Goal: Book appointment/travel/reservation

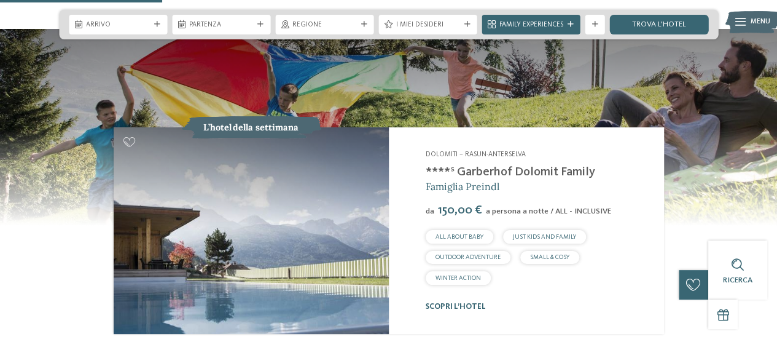
scroll to position [943, 0]
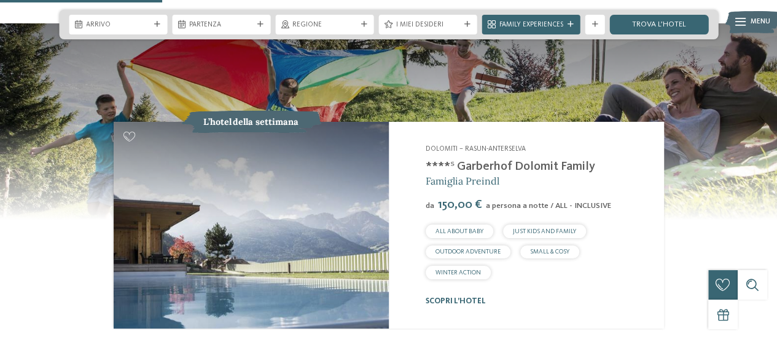
click at [229, 232] on img at bounding box center [251, 225] width 275 height 207
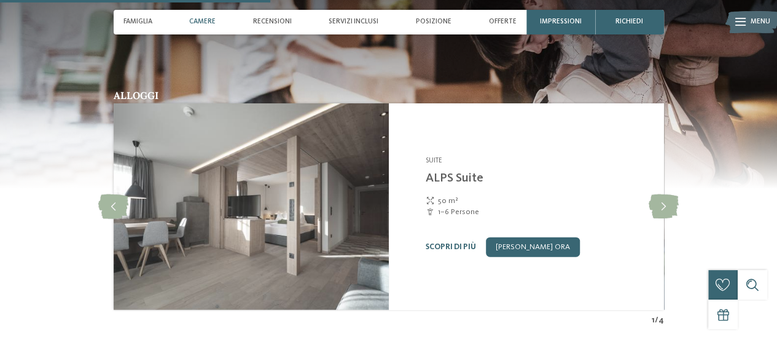
scroll to position [1372, 0]
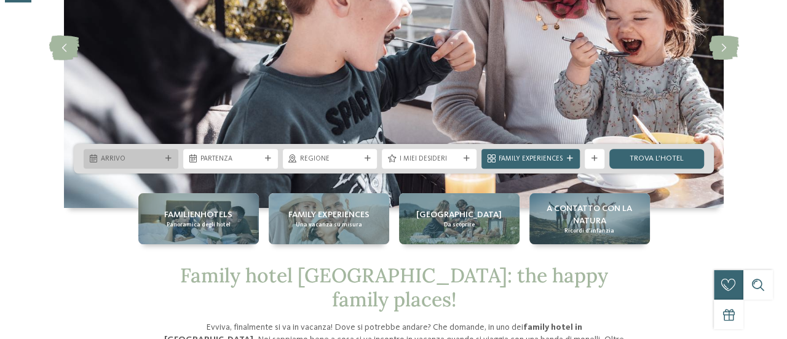
scroll to position [165, 0]
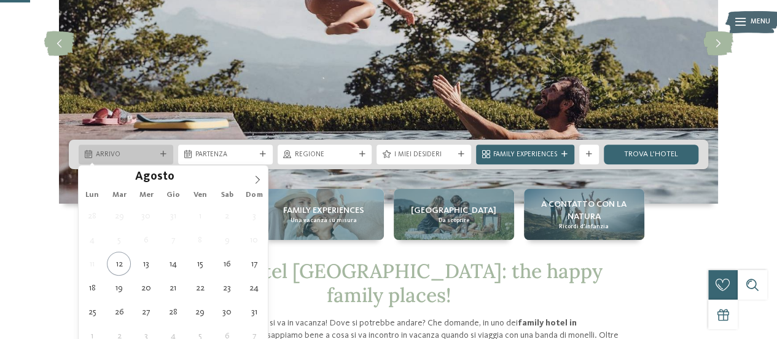
click at [164, 154] on icon at bounding box center [163, 154] width 6 height 6
type div "30.08.2025"
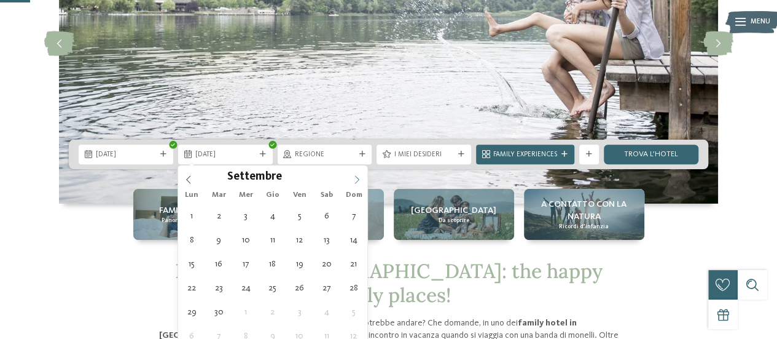
click at [356, 176] on icon at bounding box center [357, 179] width 9 height 9
type div "08.09.2025"
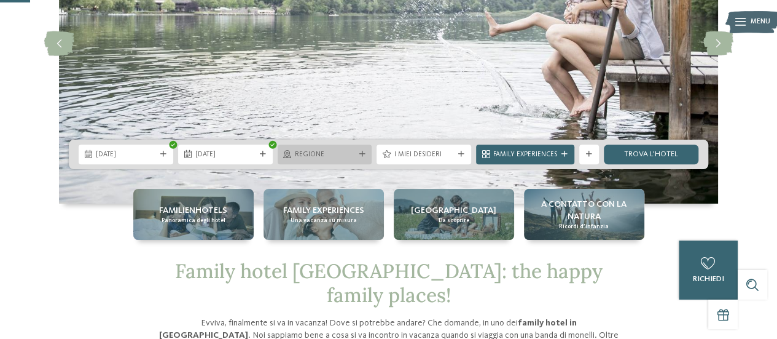
click at [339, 152] on span "Regione" at bounding box center [325, 155] width 60 height 10
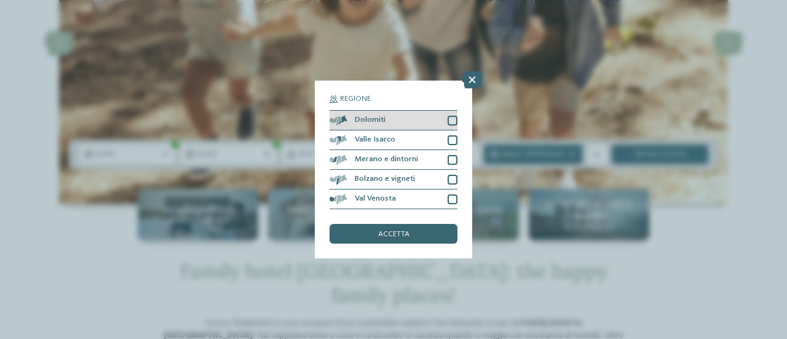
click at [454, 117] on div at bounding box center [452, 121] width 10 height 10
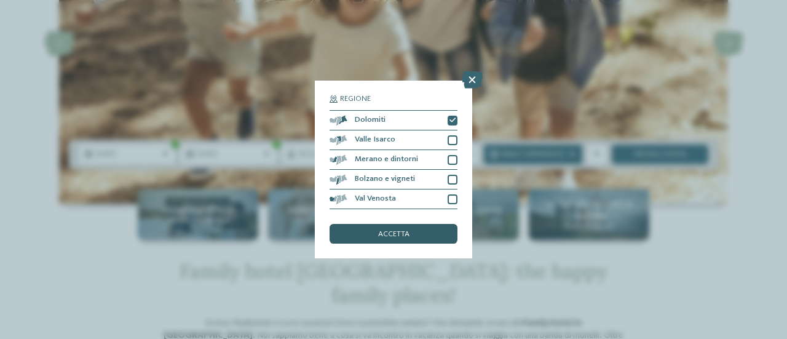
click at [403, 230] on span "accetta" at bounding box center [393, 234] width 31 height 8
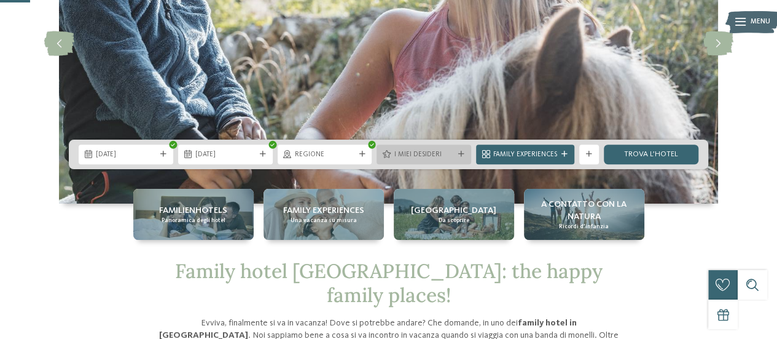
click at [391, 155] on icon at bounding box center [387, 155] width 8 height 8
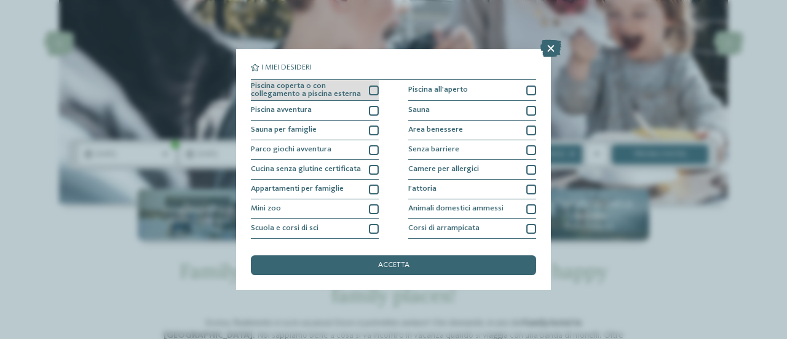
click at [361, 89] on div "Piscina coperta o con collegamento a piscina esterna" at bounding box center [315, 91] width 128 height 22
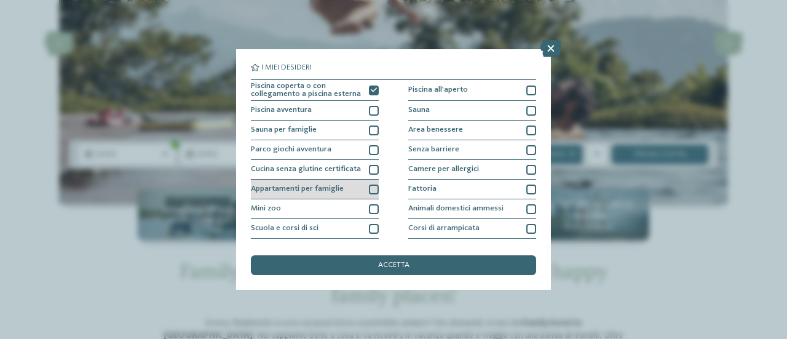
click at [371, 187] on div at bounding box center [374, 189] width 10 height 10
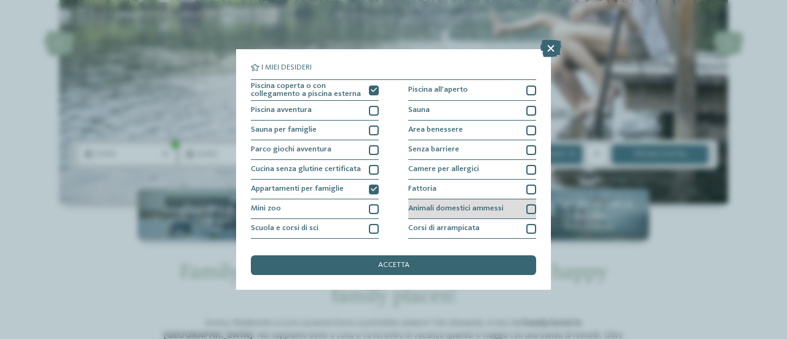
click at [518, 216] on div "Animali domestici ammessi" at bounding box center [472, 209] width 128 height 20
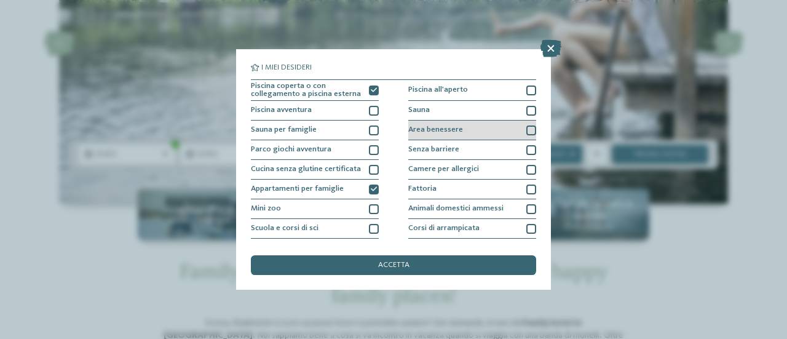
click at [508, 131] on div "Area benessere" at bounding box center [472, 130] width 128 height 20
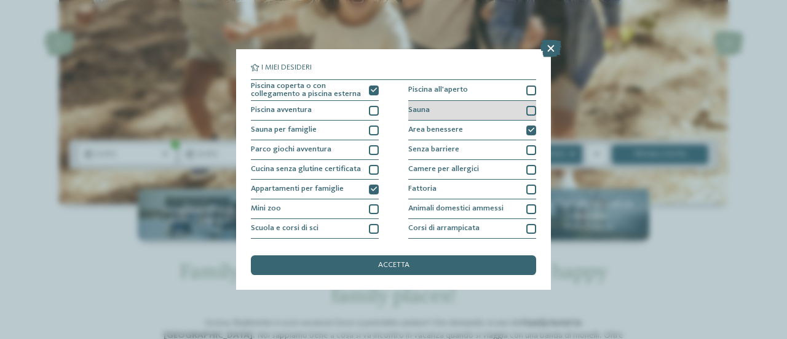
click at [526, 114] on div at bounding box center [531, 111] width 10 height 10
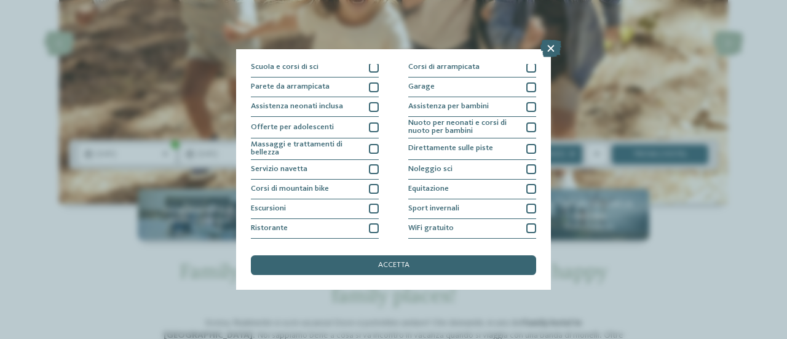
scroll to position [177, 0]
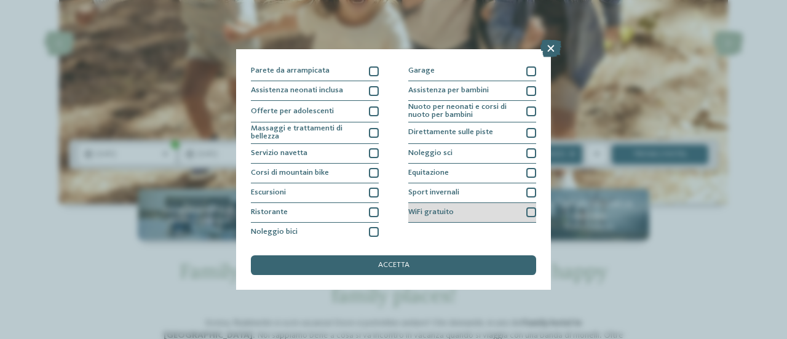
click at [491, 210] on div "WiFi gratuito" at bounding box center [472, 213] width 128 height 20
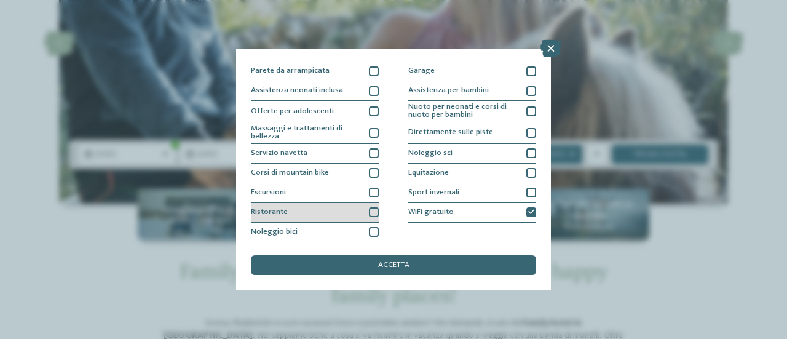
click at [372, 212] on div at bounding box center [374, 212] width 10 height 10
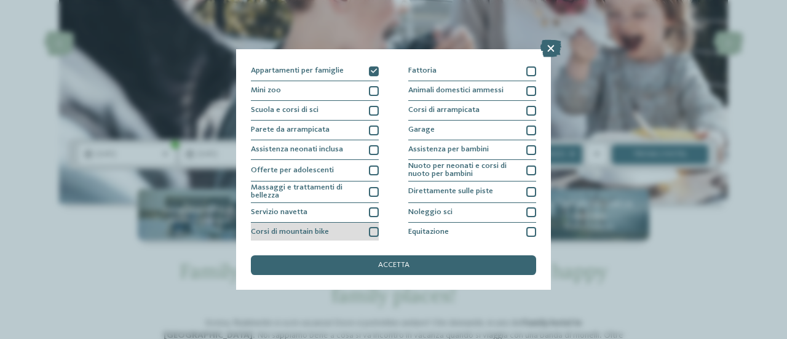
scroll to position [118, 0]
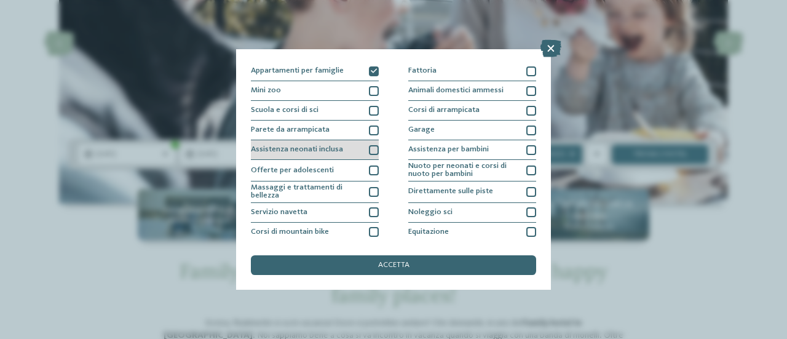
click at [369, 151] on div at bounding box center [374, 150] width 10 height 10
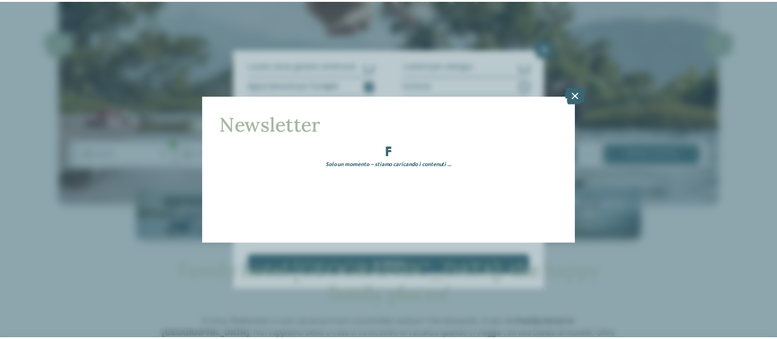
scroll to position [151, 0]
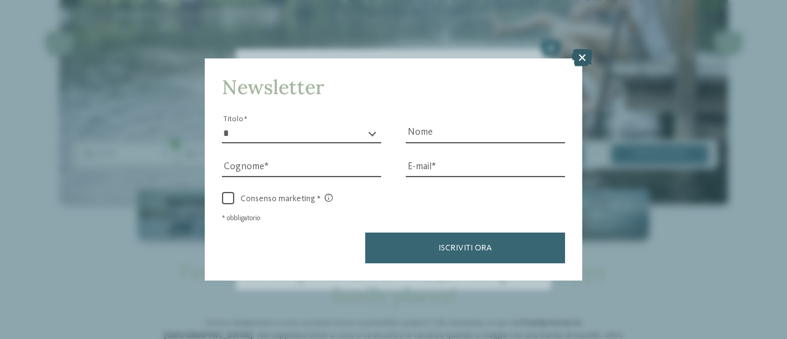
click at [580, 63] on icon at bounding box center [582, 57] width 21 height 17
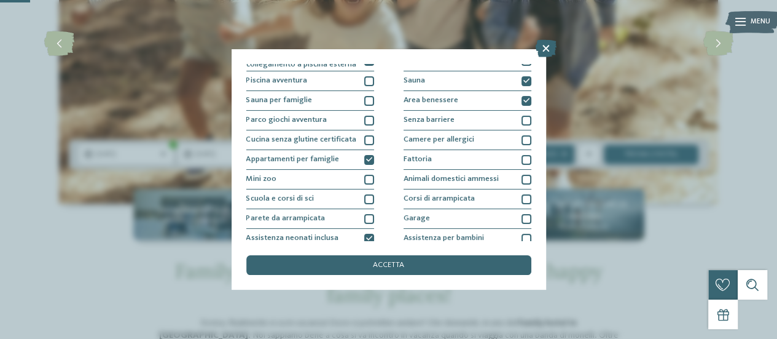
scroll to position [18, 0]
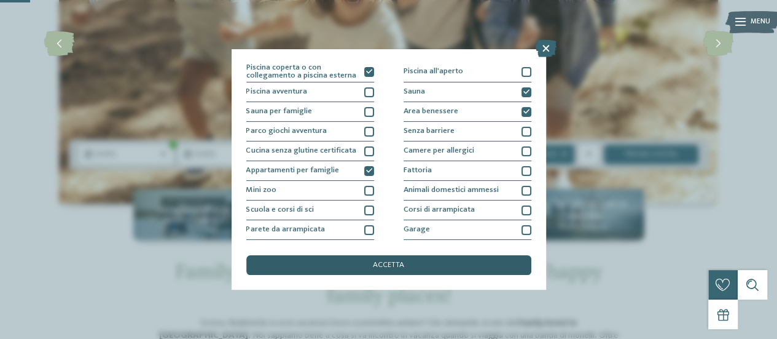
click at [427, 260] on div "accetta" at bounding box center [388, 265] width 285 height 20
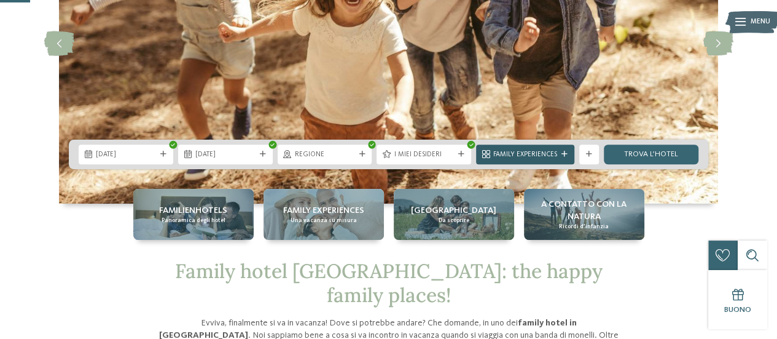
click at [560, 153] on div at bounding box center [565, 154] width 10 height 6
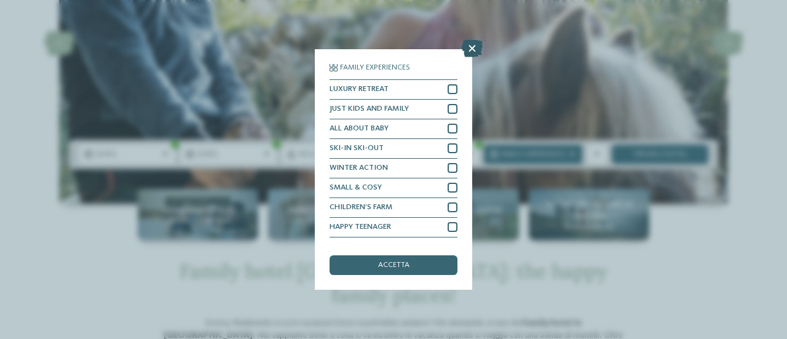
click at [476, 46] on icon at bounding box center [472, 48] width 21 height 17
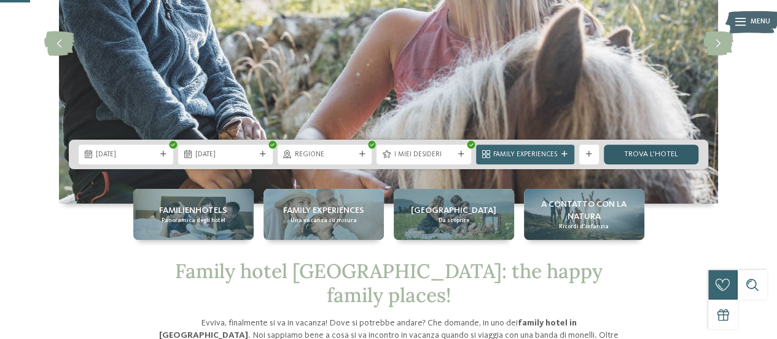
click at [665, 155] on link "trova l’hotel" at bounding box center [651, 154] width 95 height 20
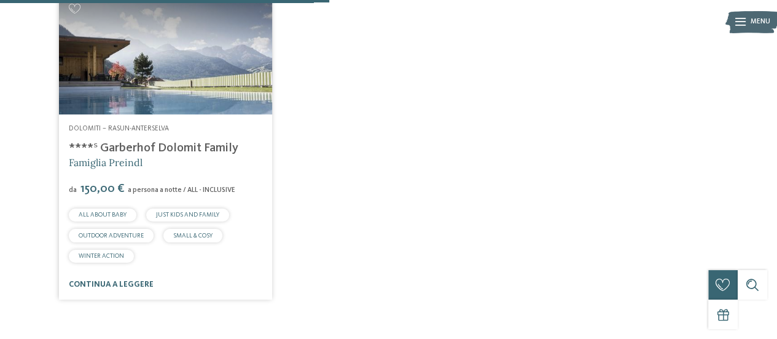
scroll to position [406, 0]
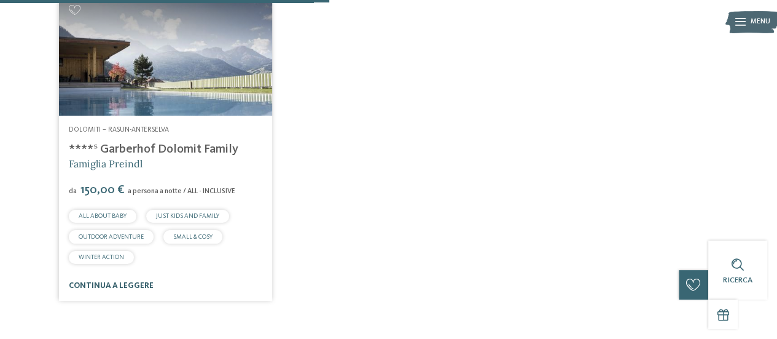
click at [130, 286] on link "continua a leggere" at bounding box center [111, 285] width 85 height 8
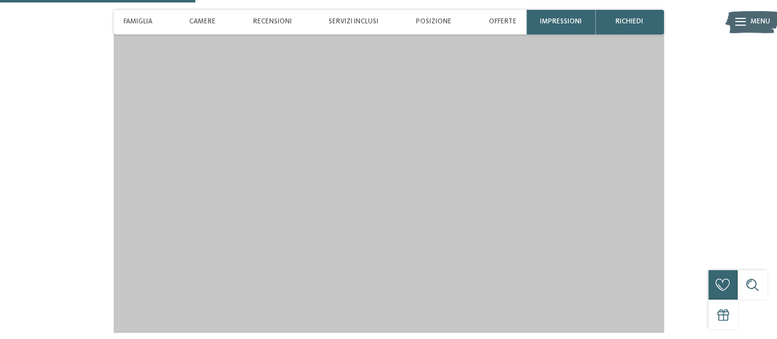
scroll to position [991, 0]
click at [428, 18] on span "Posizione" at bounding box center [434, 22] width 36 height 8
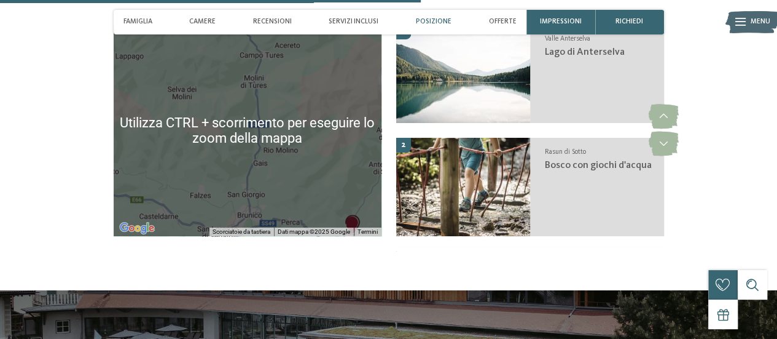
scroll to position [2149, 0]
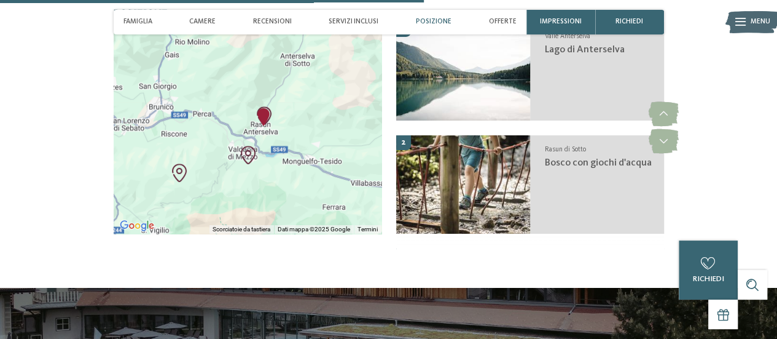
drag, startPoint x: 308, startPoint y: 164, endPoint x: 219, endPoint y: 57, distance: 139.2
click at [219, 57] on div at bounding box center [248, 127] width 268 height 211
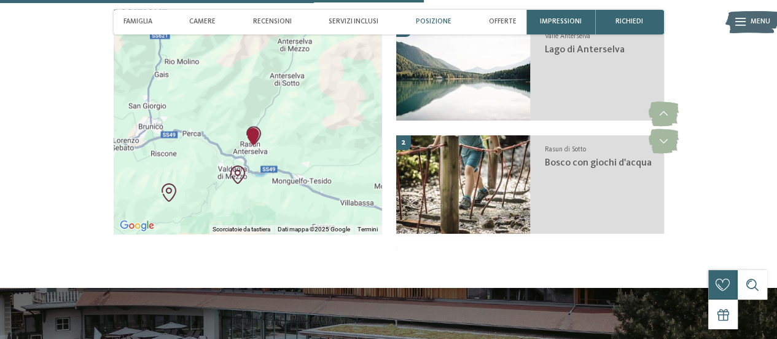
drag, startPoint x: 318, startPoint y: 132, endPoint x: 307, endPoint y: 151, distance: 22.9
click at [307, 151] on div at bounding box center [248, 127] width 268 height 211
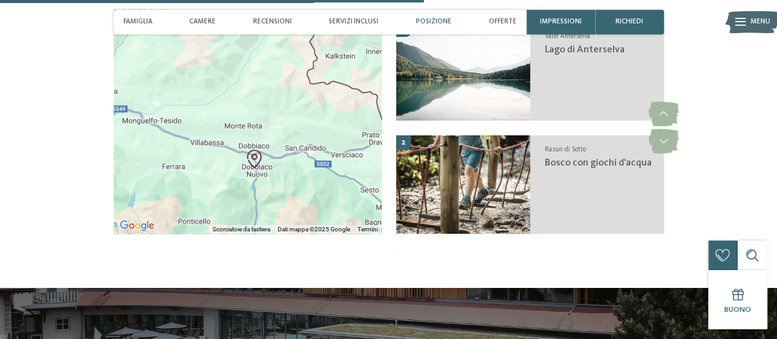
drag, startPoint x: 307, startPoint y: 151, endPoint x: 155, endPoint y: 90, distance: 163.6
click at [155, 90] on div at bounding box center [248, 127] width 268 height 211
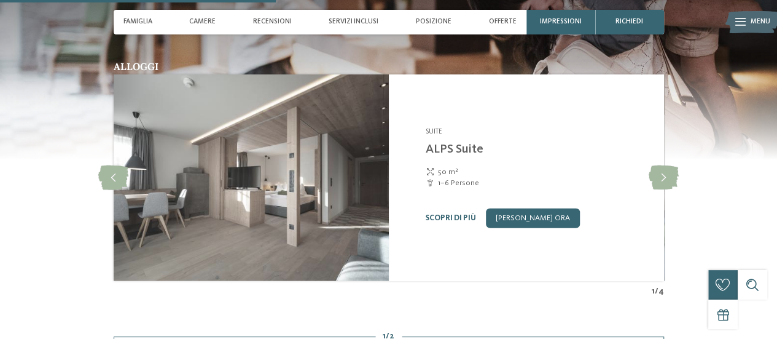
scroll to position [1399, 0]
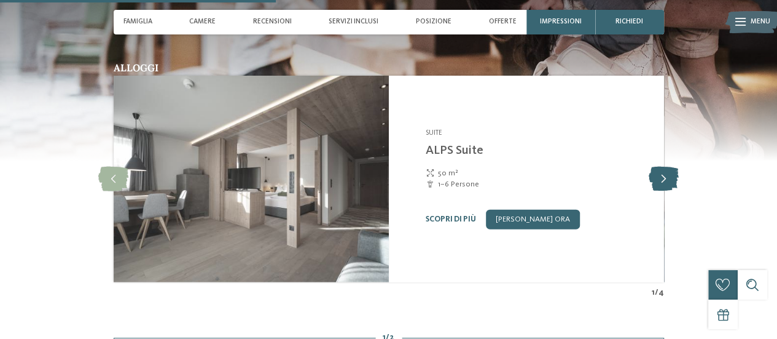
click at [672, 168] on icon at bounding box center [664, 179] width 30 height 25
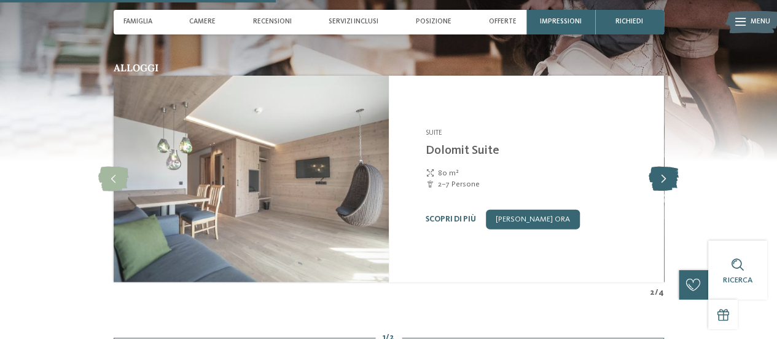
click at [672, 168] on icon at bounding box center [664, 179] width 30 height 25
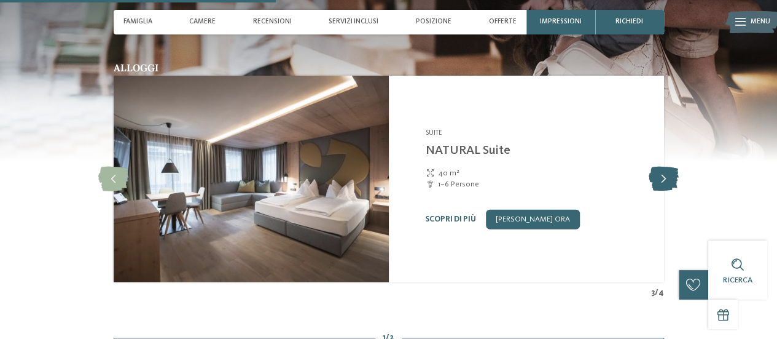
click at [672, 168] on icon at bounding box center [664, 179] width 30 height 25
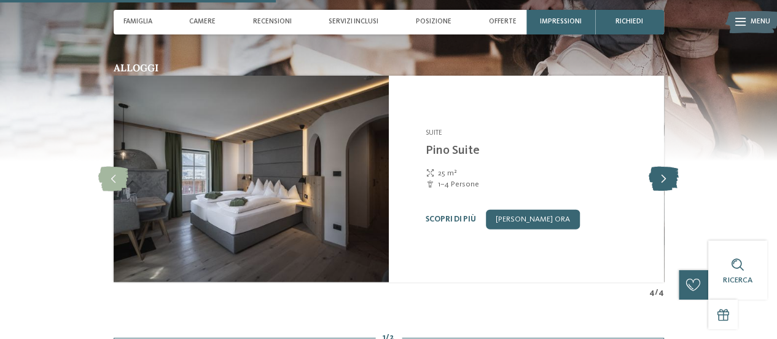
click at [672, 168] on icon at bounding box center [664, 179] width 30 height 25
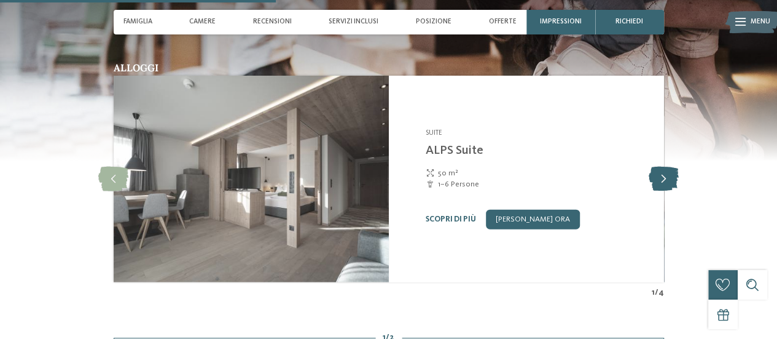
click at [672, 168] on icon at bounding box center [664, 179] width 30 height 25
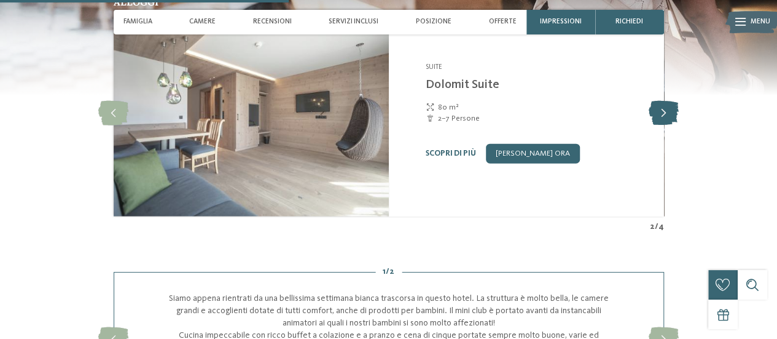
scroll to position [1465, 0]
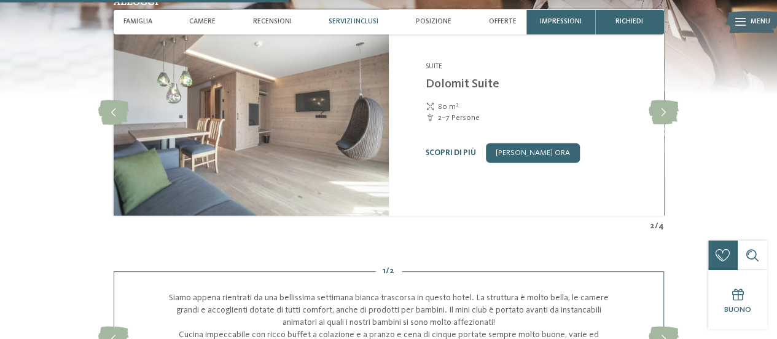
click at [349, 22] on span "Servizi inclusi" at bounding box center [354, 22] width 50 height 8
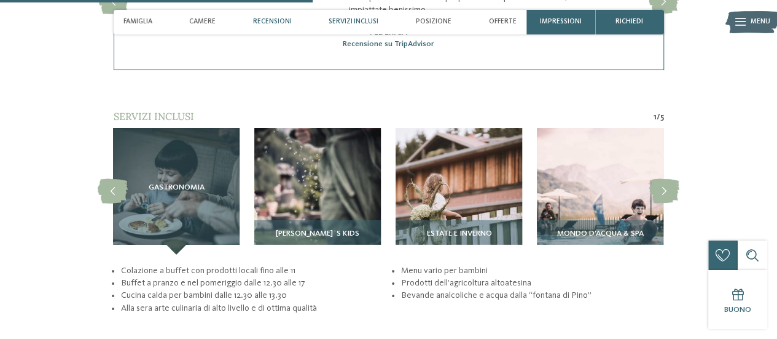
scroll to position [1834, 0]
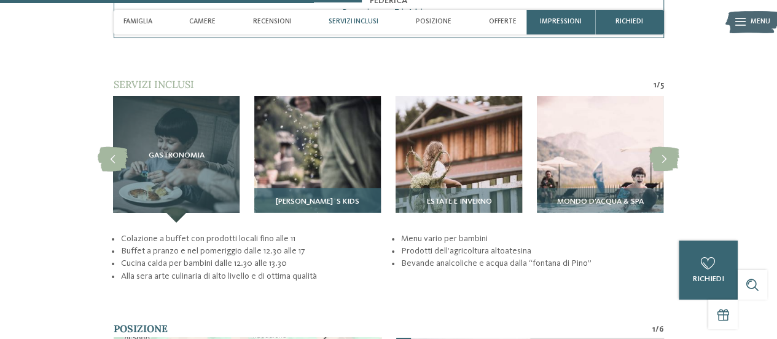
click at [298, 127] on img at bounding box center [317, 159] width 127 height 127
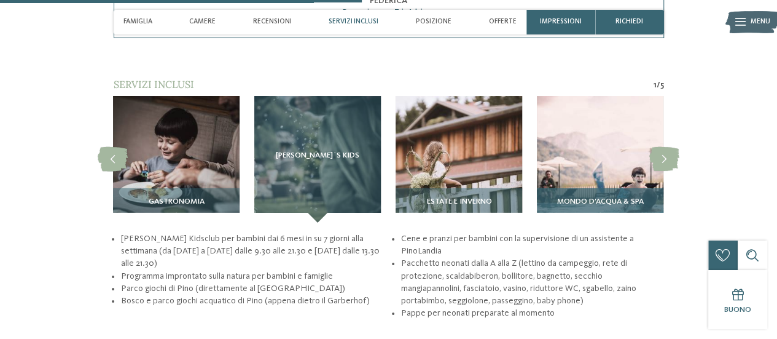
click at [609, 147] on img at bounding box center [600, 159] width 127 height 127
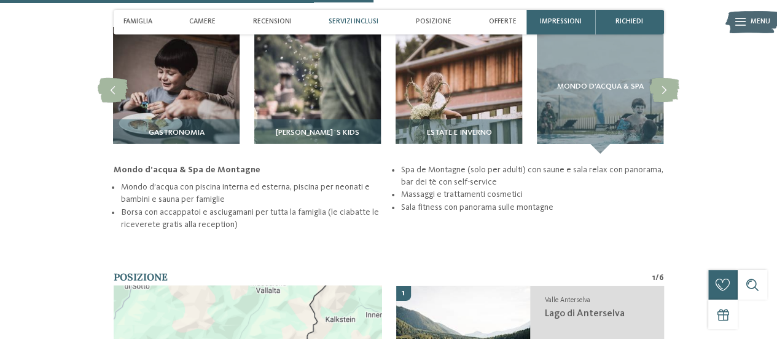
scroll to position [1903, 0]
click at [281, 22] on span "Recensioni" at bounding box center [272, 22] width 39 height 8
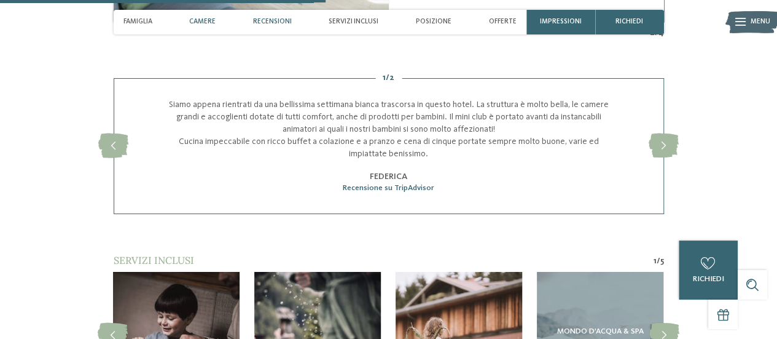
click at [199, 15] on div "Camere" at bounding box center [202, 22] width 36 height 25
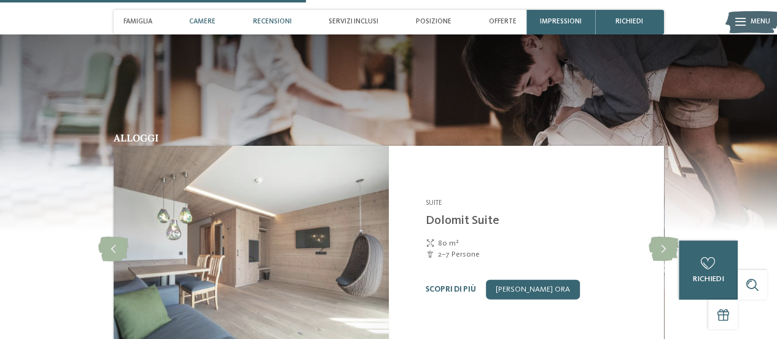
scroll to position [1286, 0]
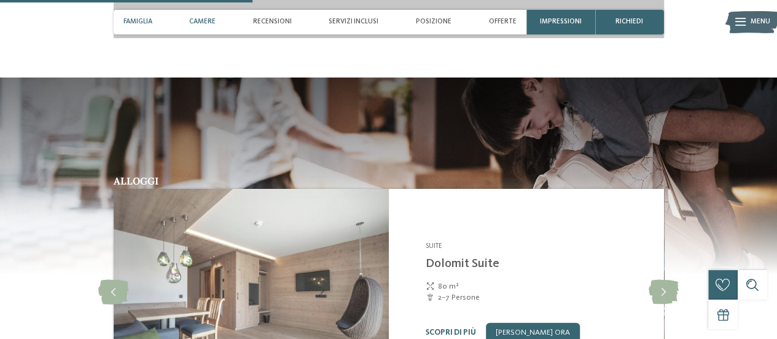
click at [155, 28] on div "Famiglia" at bounding box center [138, 22] width 39 height 25
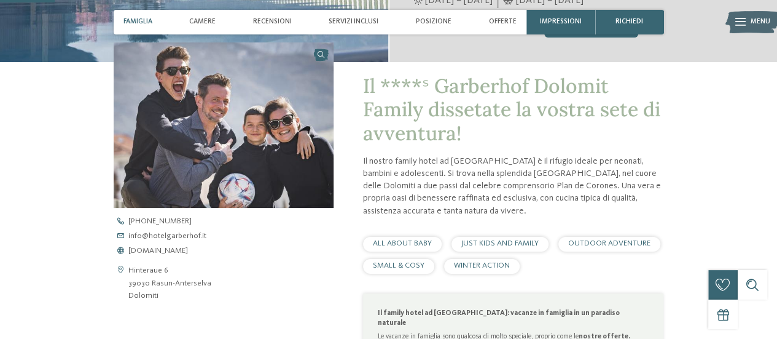
scroll to position [279, 0]
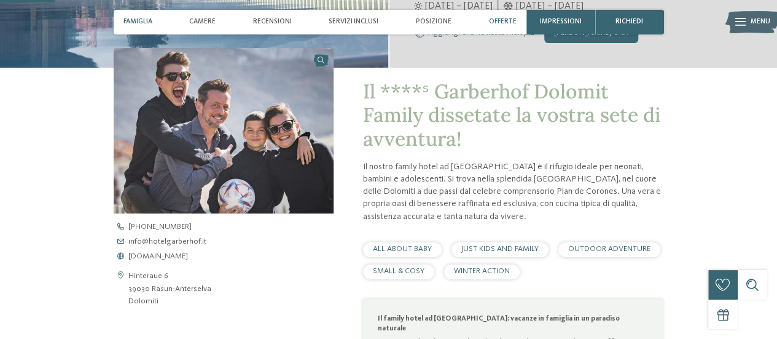
click at [495, 24] on span "Offerte" at bounding box center [503, 22] width 28 height 8
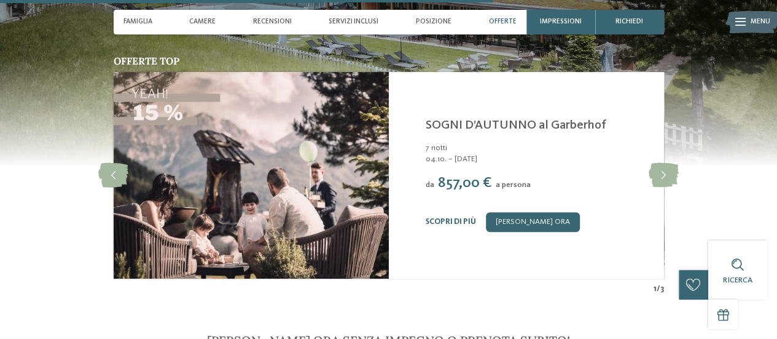
scroll to position [2509, 0]
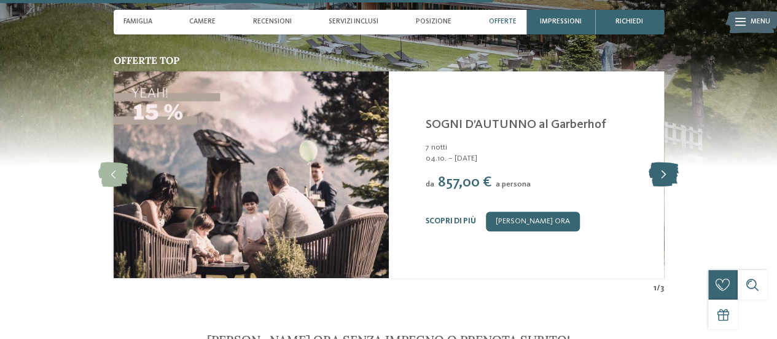
click at [664, 162] on icon at bounding box center [664, 174] width 30 height 25
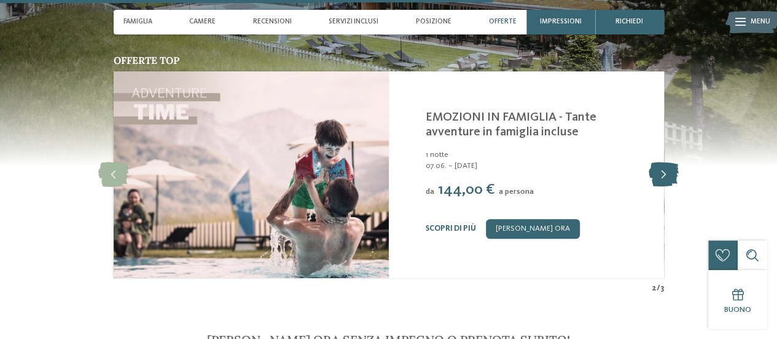
click at [664, 162] on icon at bounding box center [664, 174] width 30 height 25
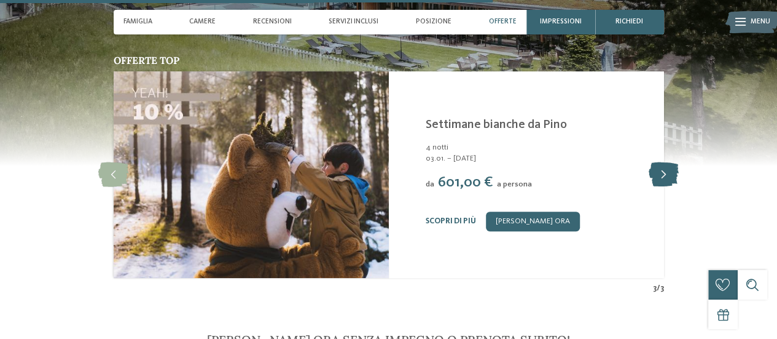
click at [664, 162] on icon at bounding box center [664, 174] width 30 height 25
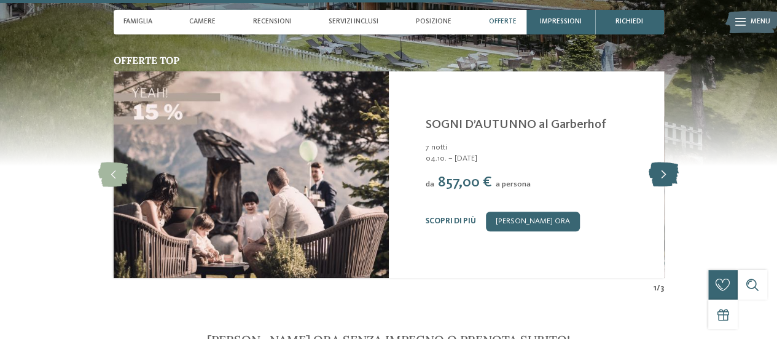
click at [664, 162] on icon at bounding box center [664, 174] width 30 height 25
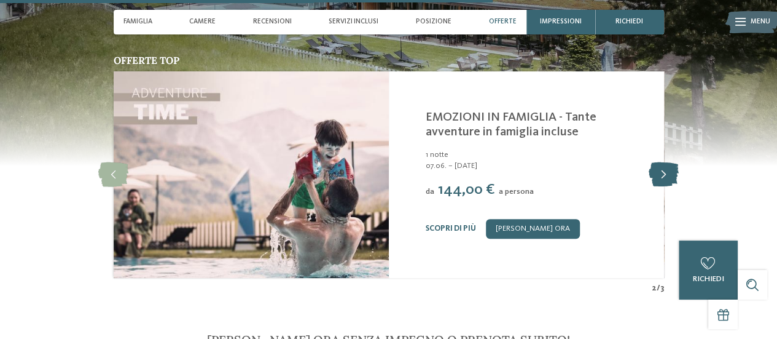
click at [664, 162] on icon at bounding box center [664, 174] width 30 height 25
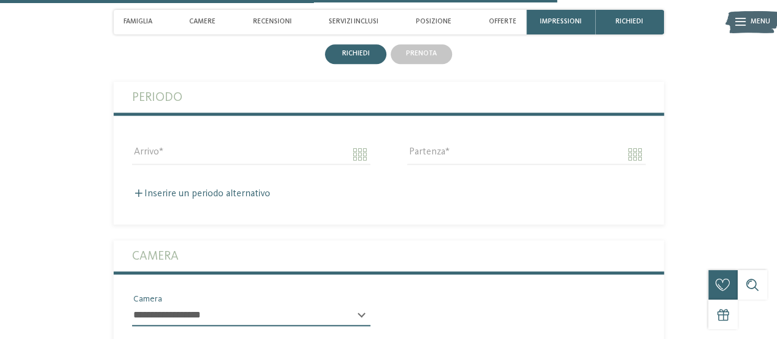
scroll to position [2838, 0]
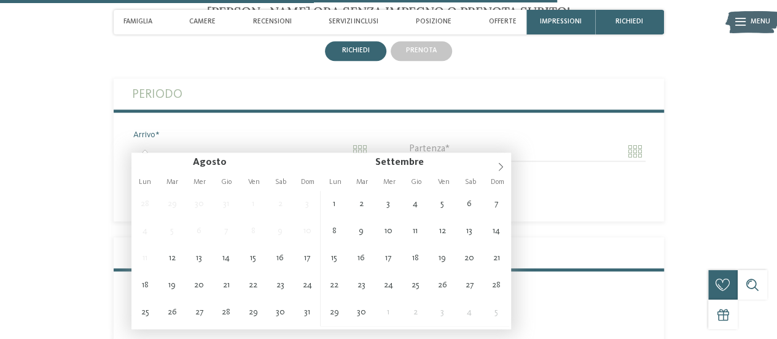
click at [361, 141] on input "Arrivo" at bounding box center [251, 151] width 238 height 21
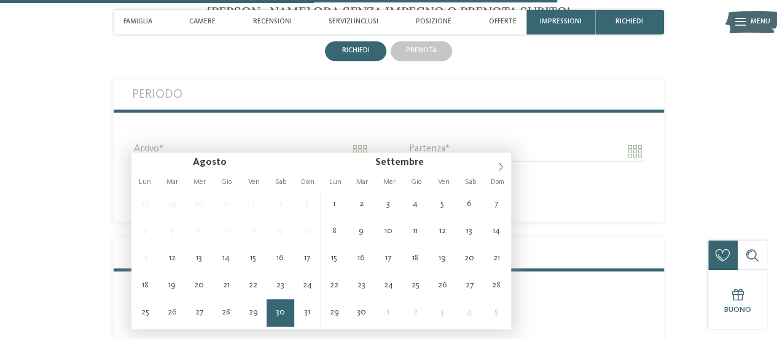
type input "**********"
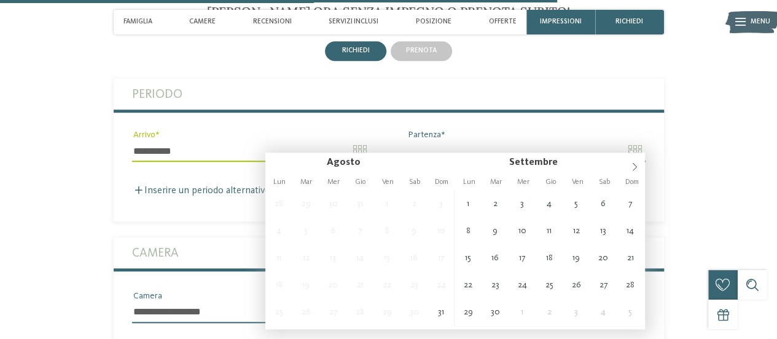
click at [636, 141] on input "Partenza" at bounding box center [526, 151] width 238 height 21
type input "**********"
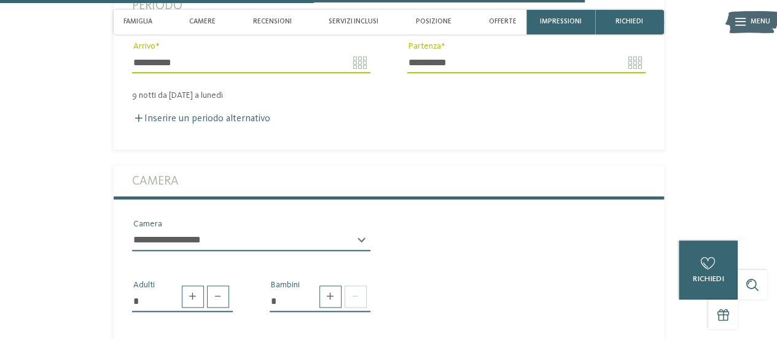
scroll to position [2991, 0]
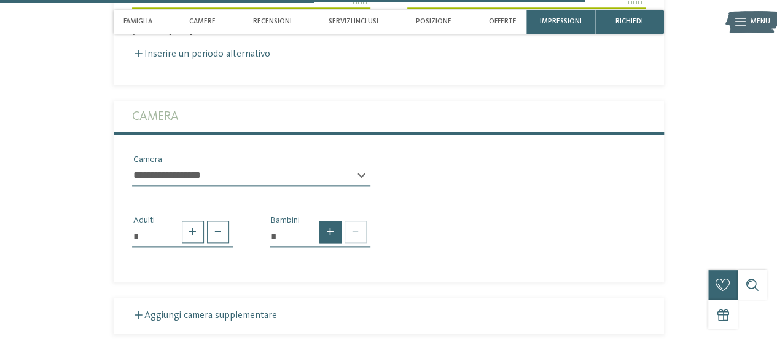
click at [337, 221] on span at bounding box center [331, 232] width 22 height 22
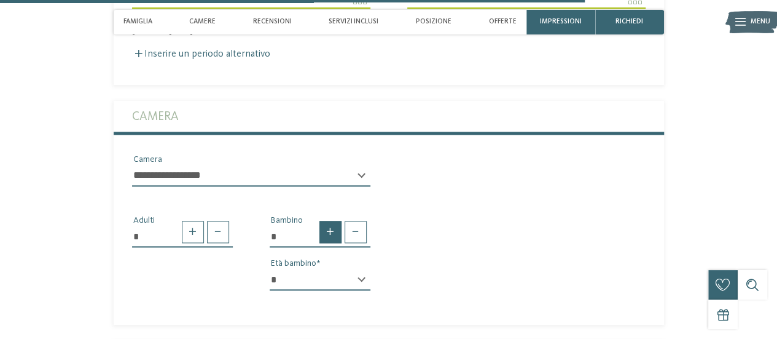
click at [337, 221] on span at bounding box center [331, 232] width 22 height 22
type input "*"
click at [380, 271] on div "* Bambini * * * * * * * * * * * ** ** ** ** ** ** ** ** Età bambino * * * * * *…" at bounding box center [320, 278] width 138 height 129
click at [347, 269] on select "* * * * * * * * * * * ** ** ** ** ** ** ** **" at bounding box center [320, 279] width 101 height 21
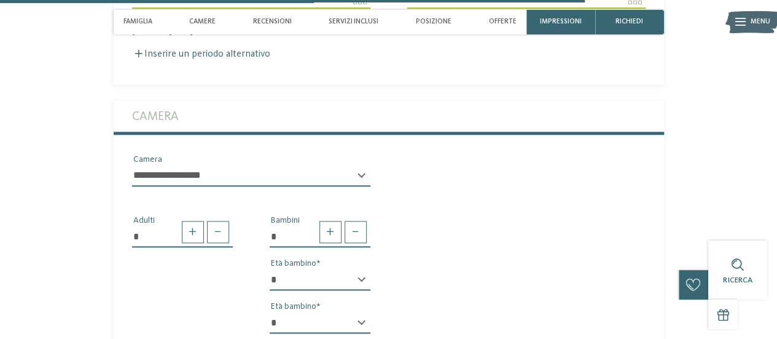
select select "*"
click at [270, 269] on select "* * * * * * * * * * * ** ** ** ** ** ** ** **" at bounding box center [320, 279] width 101 height 21
click at [366, 315] on select "* * * * * * * * * * * ** ** ** ** ** ** ** **" at bounding box center [320, 322] width 101 height 21
select select "*"
click at [270, 312] on select "* * * * * * * * * * * ** ** ** ** ** ** ** **" at bounding box center [320, 322] width 101 height 21
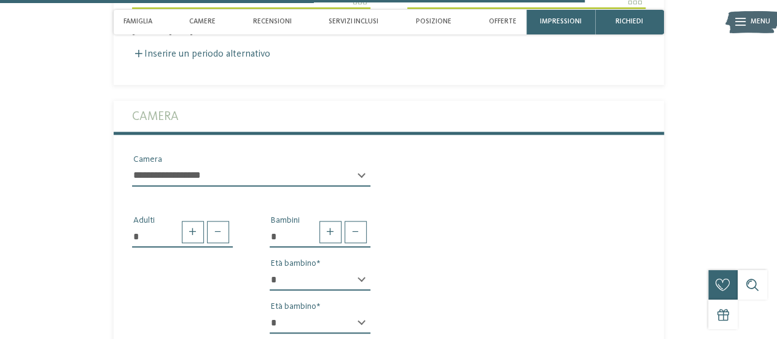
click at [420, 196] on div "* Adulti * Bambini * * * * * * * * * * * ** ** ** ** ** ** ** ** Età bambino * …" at bounding box center [389, 269] width 551 height 147
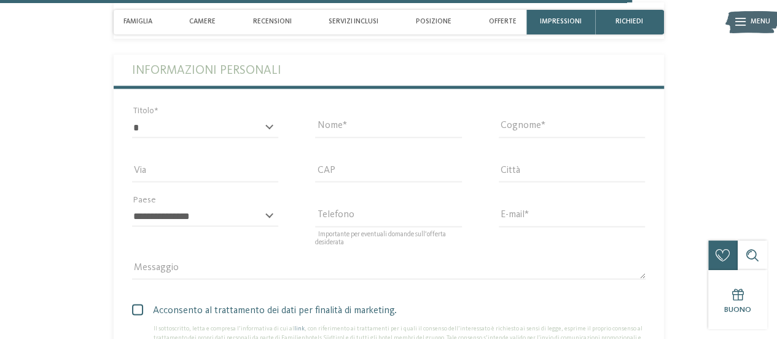
scroll to position [3378, 0]
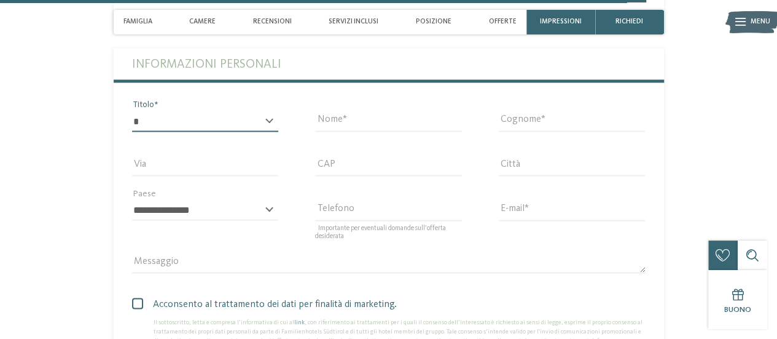
click at [220, 111] on select "* ****** ******* ******** ******" at bounding box center [205, 121] width 147 height 21
select select "*"
click at [132, 111] on select "* ****** ******* ******** ******" at bounding box center [205, 121] width 147 height 21
click at [370, 116] on input "Nome" at bounding box center [388, 121] width 147 height 21
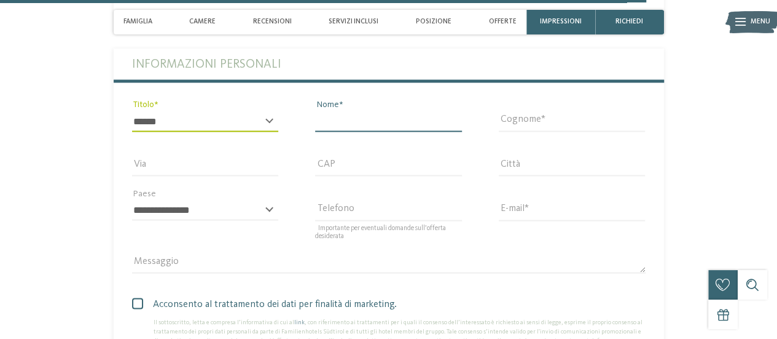
type input "*****"
click at [516, 119] on input "Cognome" at bounding box center [572, 121] width 147 height 21
type input "*******"
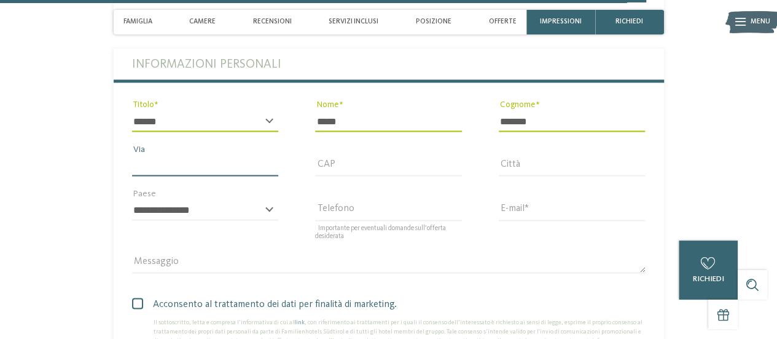
click at [208, 163] on input "Via" at bounding box center [205, 165] width 147 height 21
type input "*******"
click at [374, 143] on div "CAP" at bounding box center [389, 165] width 184 height 44
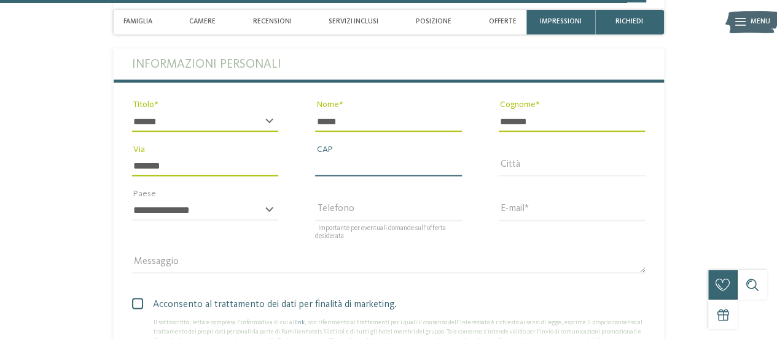
click at [356, 156] on input "CAP" at bounding box center [388, 165] width 147 height 21
type input "*****"
click at [518, 155] on input "Città" at bounding box center [572, 165] width 147 height 21
type input "**********"
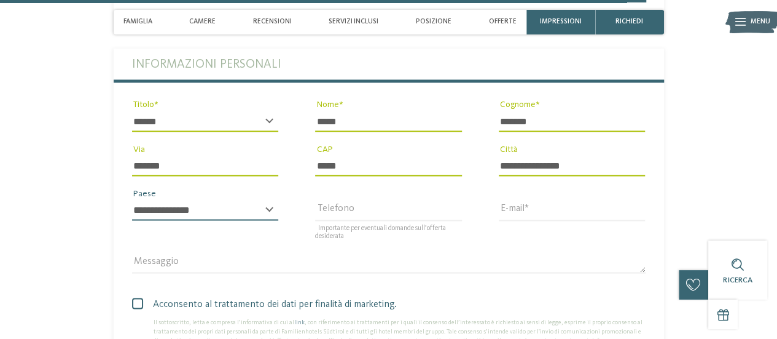
click at [210, 207] on select "**********" at bounding box center [205, 209] width 147 height 21
select select "**"
click at [132, 199] on select "**********" at bounding box center [205, 209] width 147 height 21
click at [348, 199] on input "Telefono" at bounding box center [388, 209] width 147 height 21
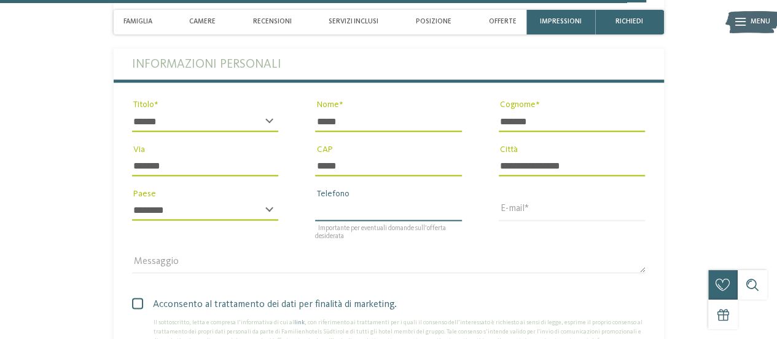
type input "**********"
click at [516, 187] on div "E-mail" at bounding box center [573, 209] width 184 height 44
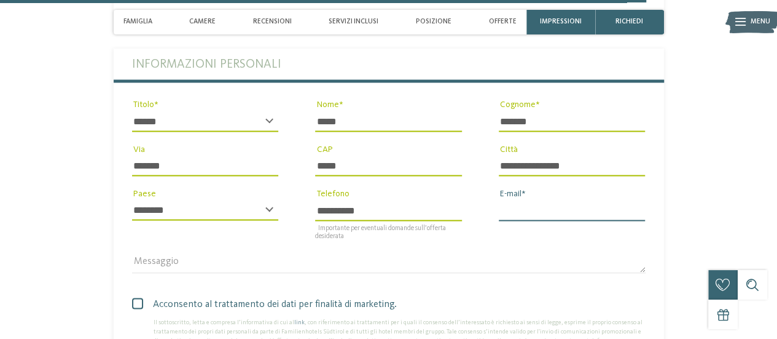
click at [517, 199] on input "E-mail" at bounding box center [572, 209] width 147 height 21
type input "**********"
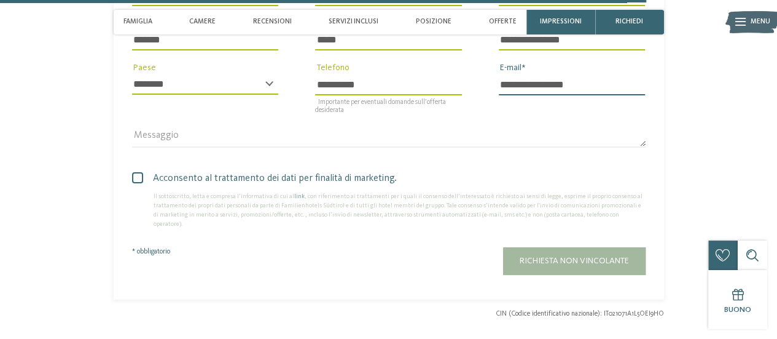
scroll to position [3514, 0]
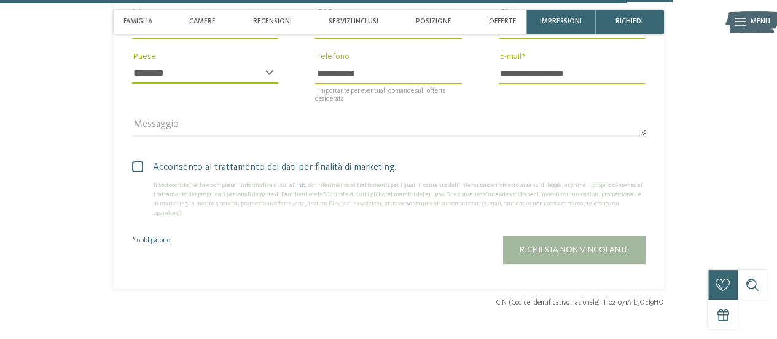
click at [138, 161] on span at bounding box center [137, 166] width 11 height 11
click at [0, 0] on span at bounding box center [0, 0] width 0 height 0
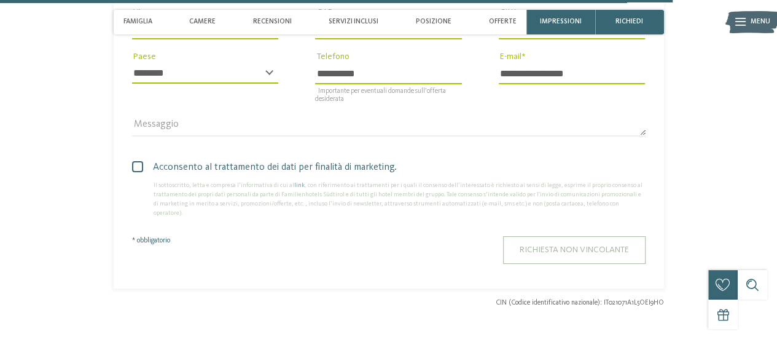
click at [568, 245] on span "Richiesta non vincolante" at bounding box center [574, 249] width 109 height 9
